Goal: Transaction & Acquisition: Subscribe to service/newsletter

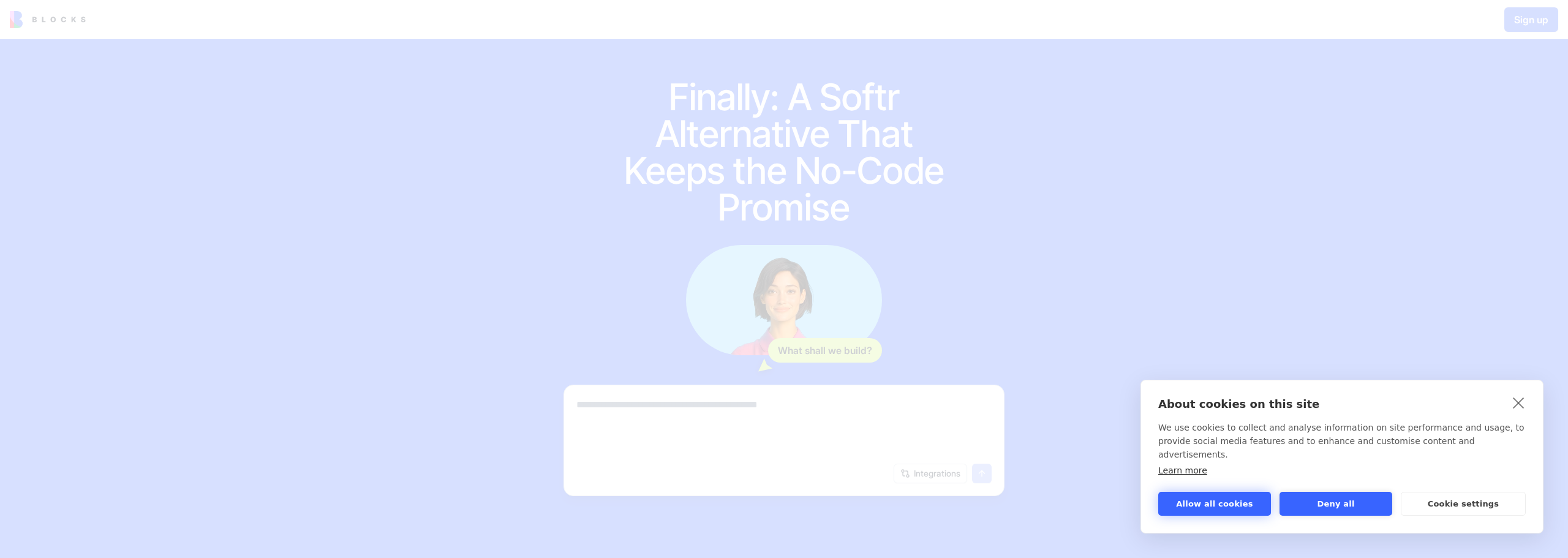
click at [1233, 511] on button "Allow all cookies" at bounding box center [1215, 504] width 113 height 24
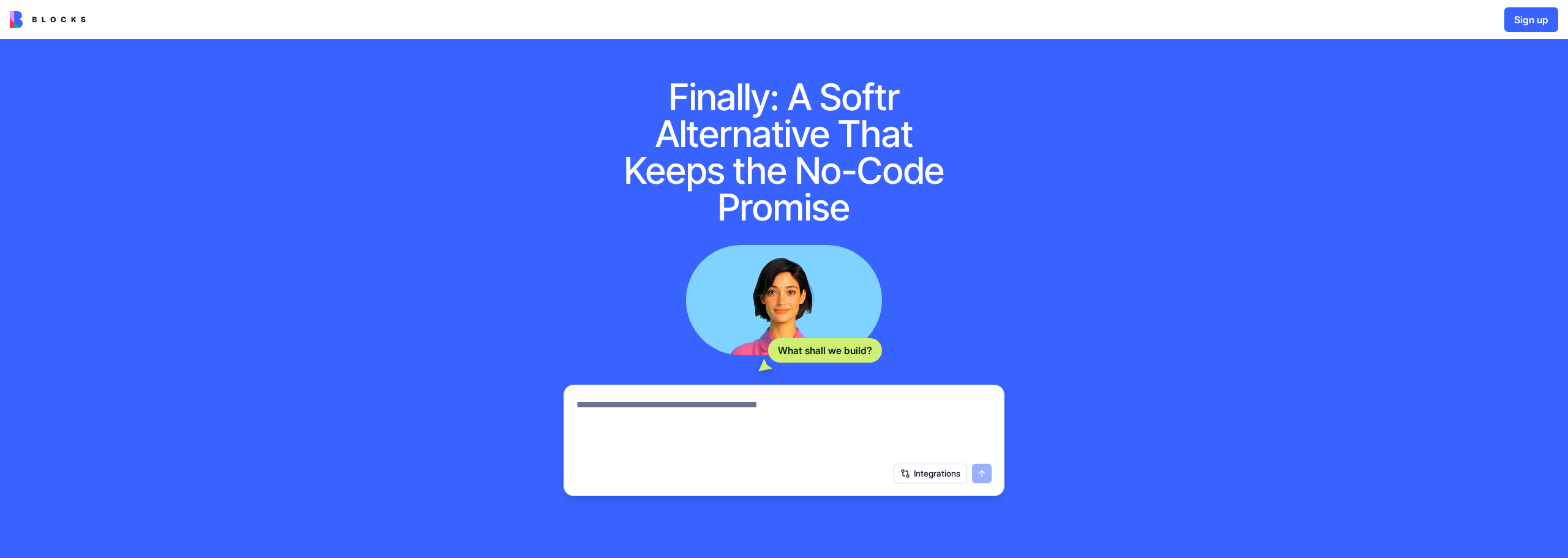
click at [962, 478] on button "Integrations" at bounding box center [931, 473] width 74 height 19
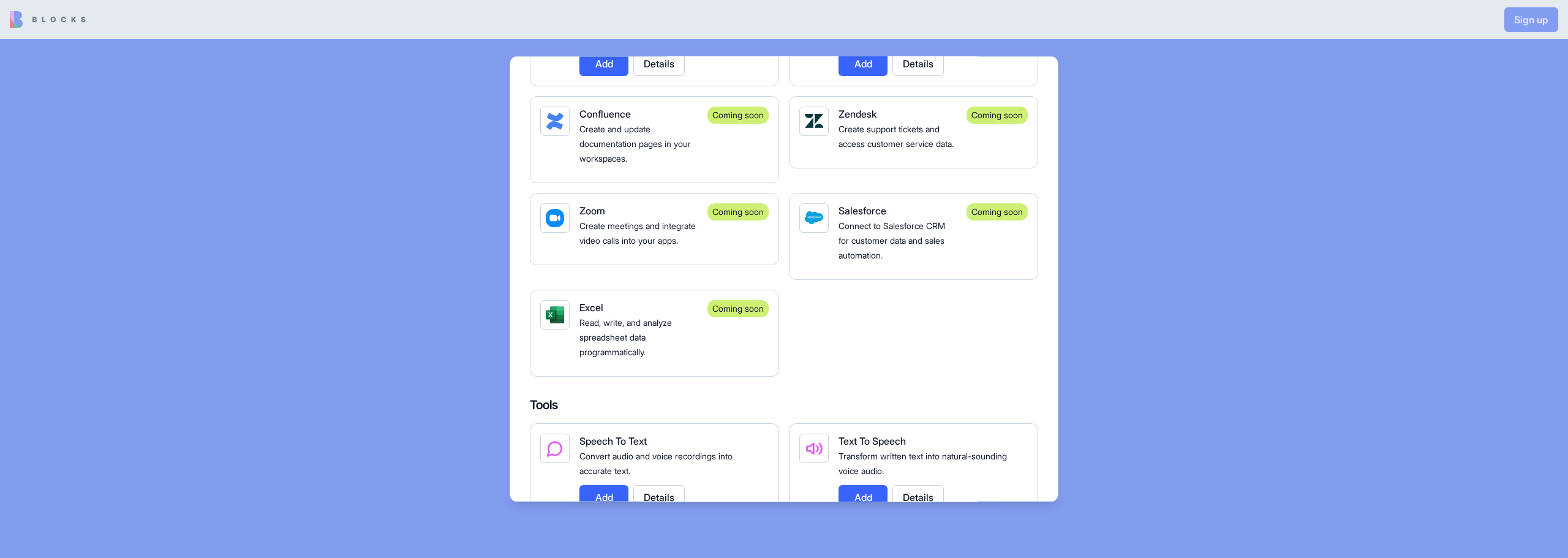
scroll to position [1530, 0]
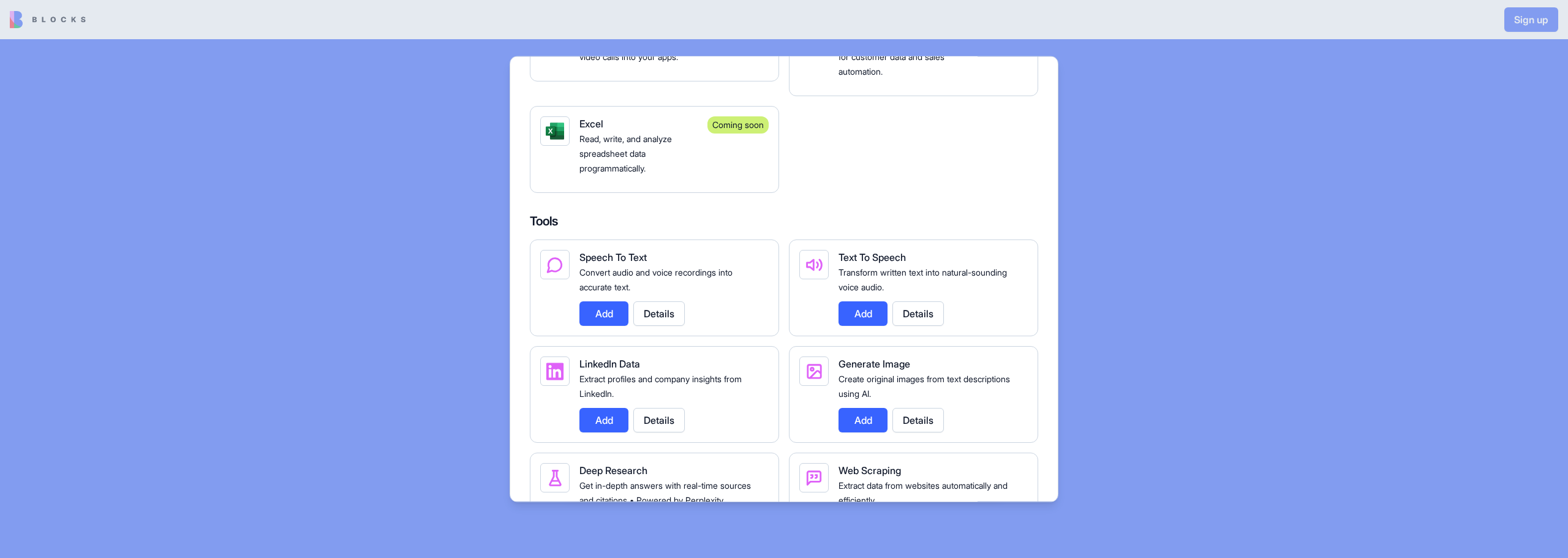
click at [1215, 405] on div at bounding box center [784, 279] width 1568 height 558
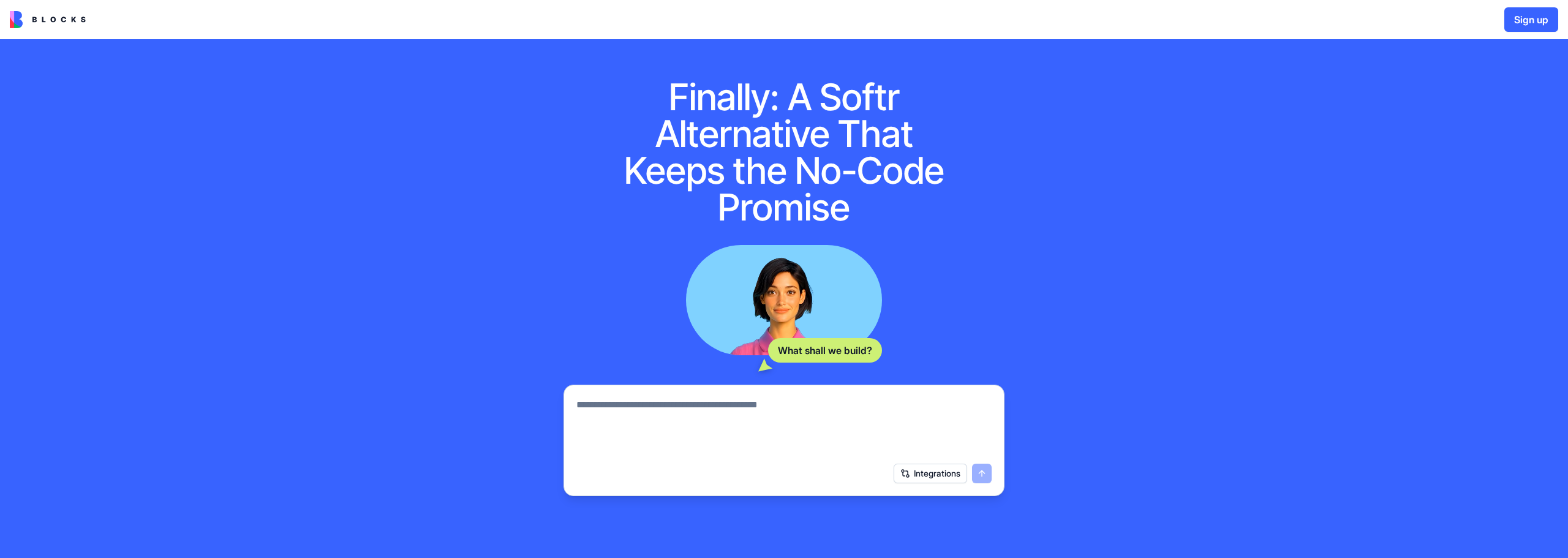
click at [666, 419] on textarea at bounding box center [784, 427] width 415 height 58
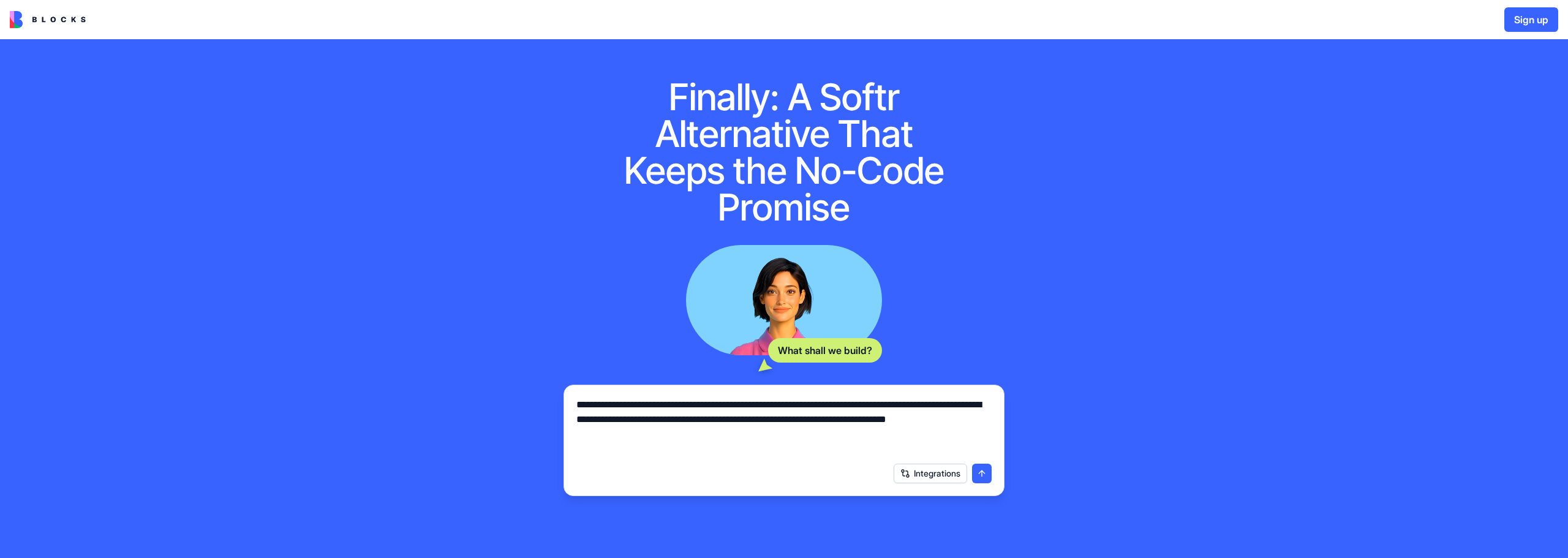
type textarea "**********"
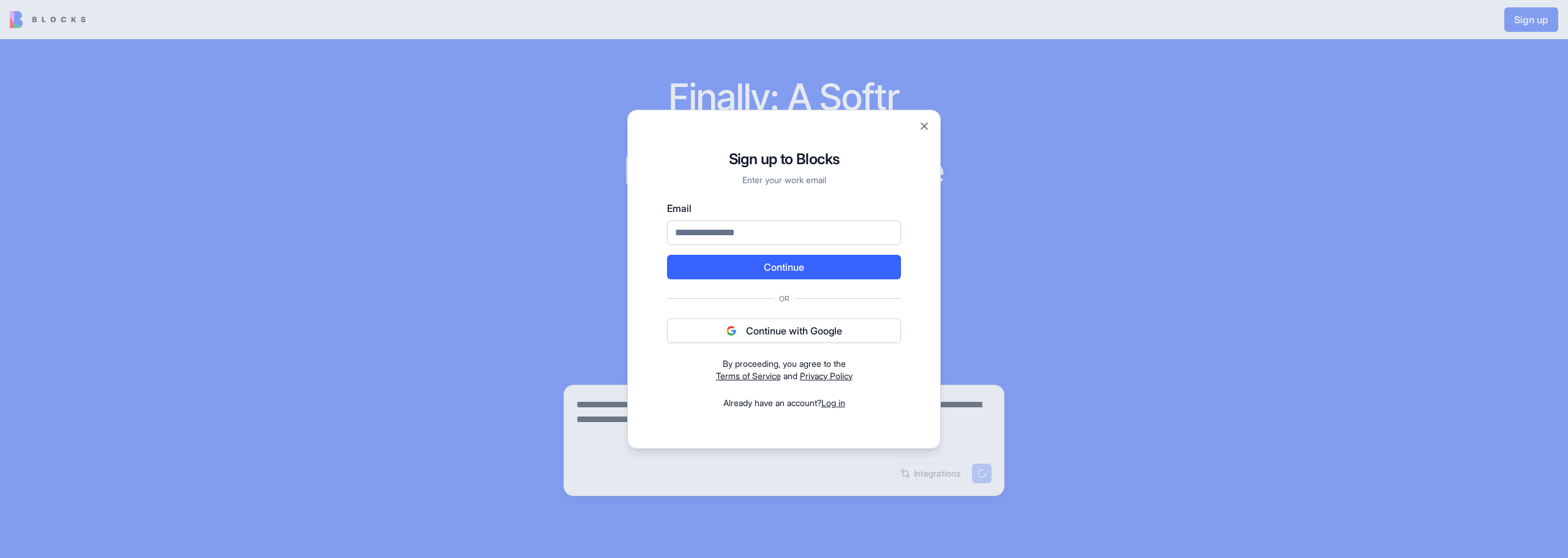
click at [763, 334] on button "Continue with Google" at bounding box center [784, 330] width 234 height 24
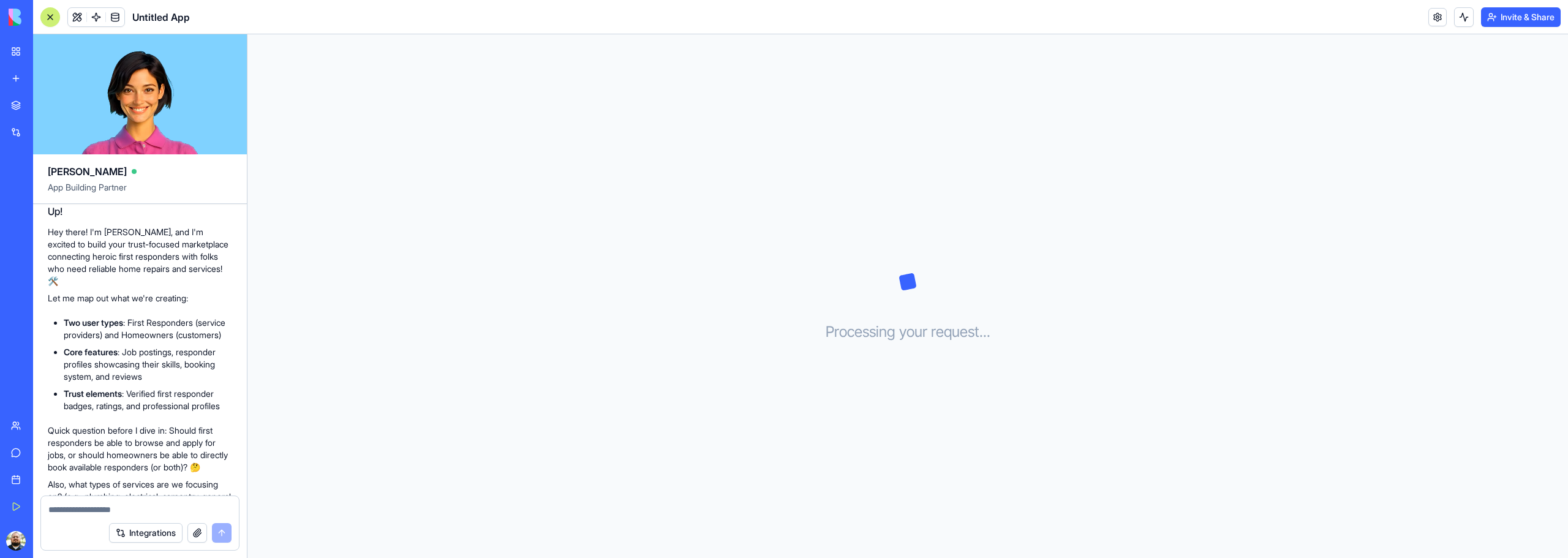
scroll to position [184, 0]
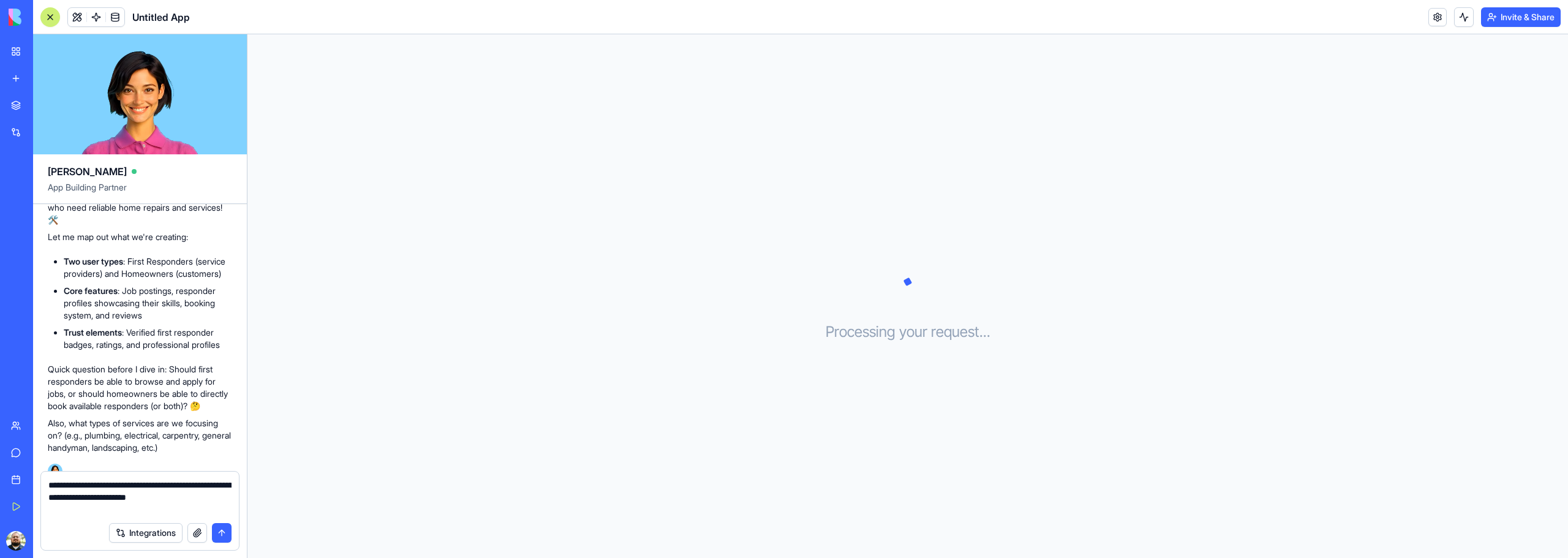
type textarea "**********"
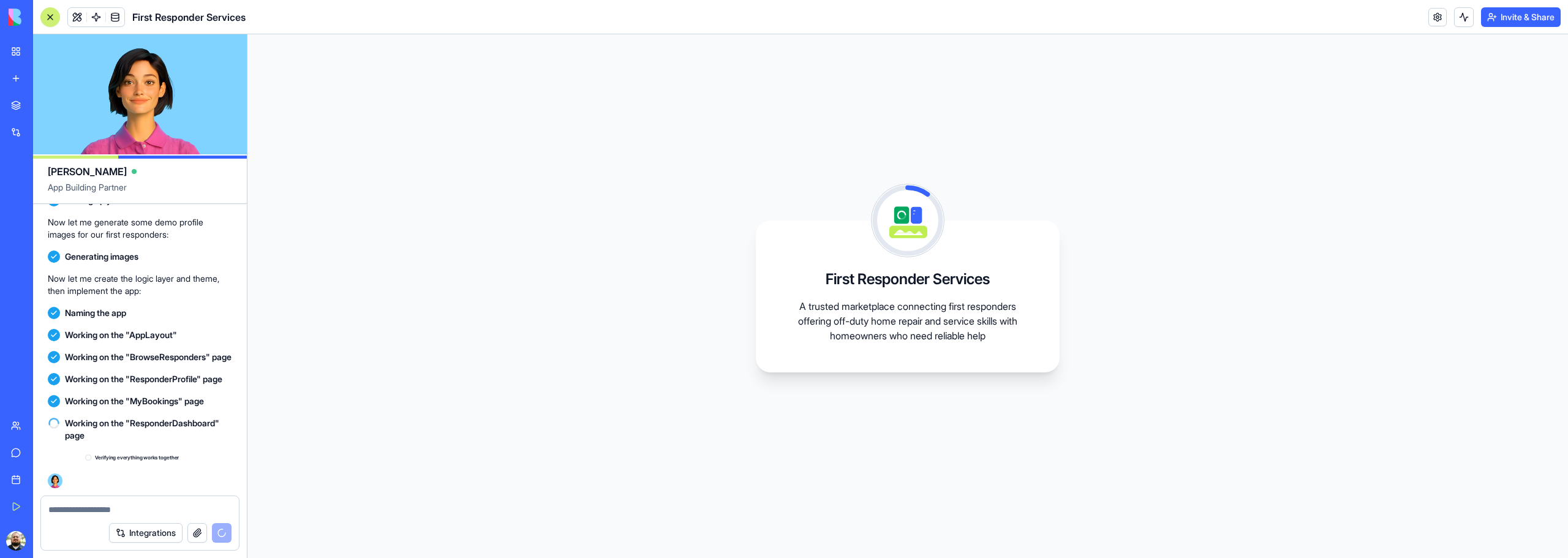
scroll to position [853, 0]
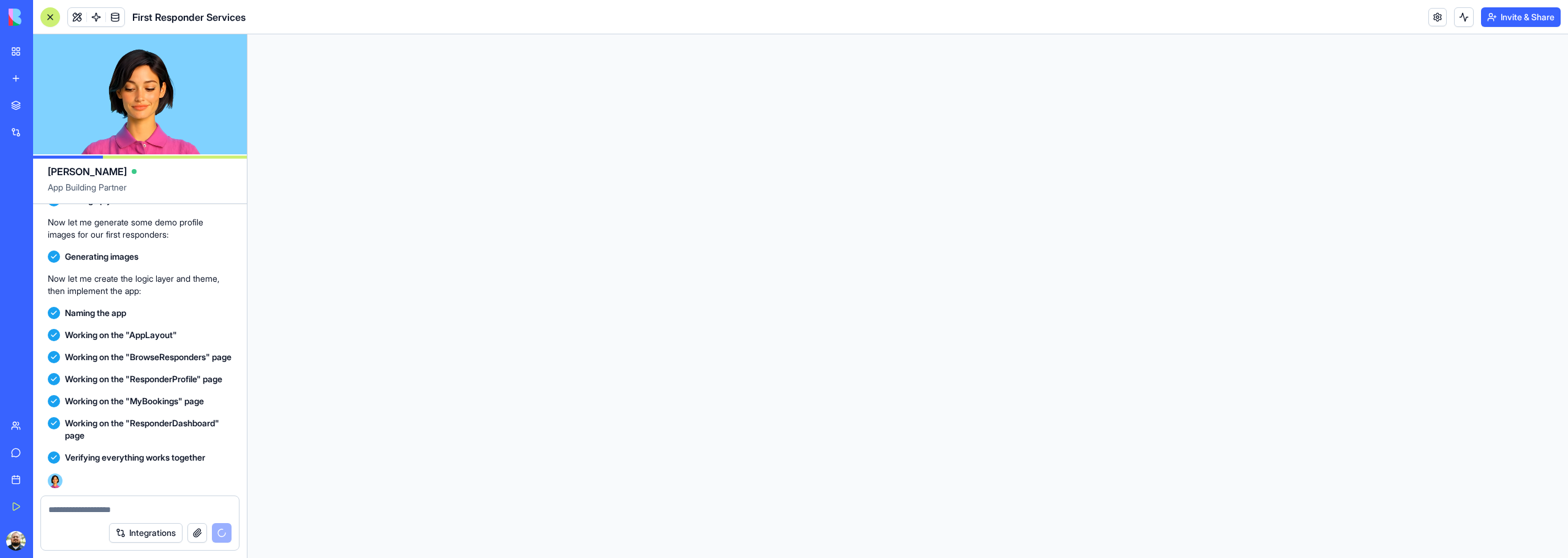
scroll to position [1164, 0]
